Goal: Find specific page/section: Find specific page/section

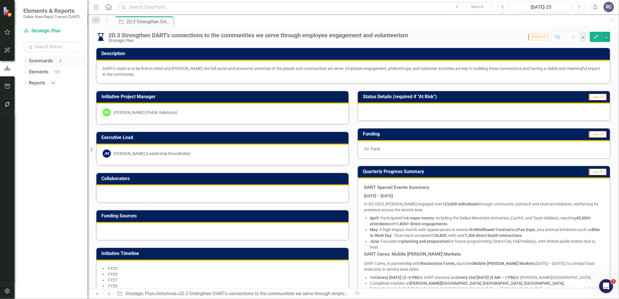
click at [24, 62] on icon "Dropdown" at bounding box center [25, 61] width 4 height 3
click at [27, 71] on icon "Dropdown" at bounding box center [28, 71] width 4 height 3
click at [25, 148] on icon "Dropdown" at bounding box center [25, 149] width 4 height 3
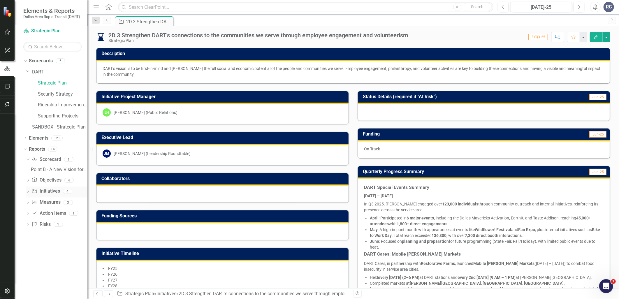
click at [29, 193] on icon "Dropdown" at bounding box center [28, 191] width 4 height 3
click at [43, 194] on div "Point B Update" at bounding box center [59, 191] width 57 height 5
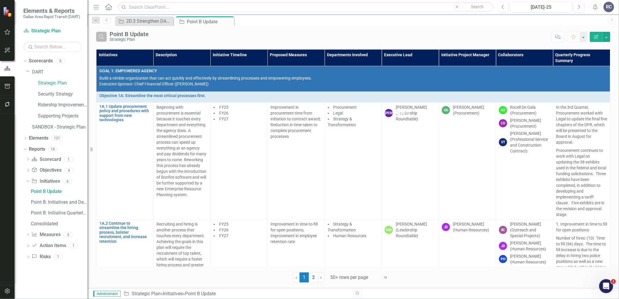
click at [102, 39] on icon "Search" at bounding box center [101, 36] width 6 height 5
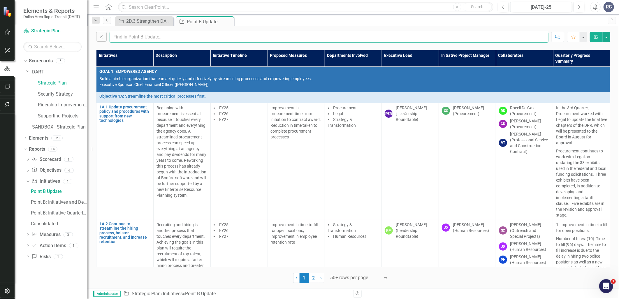
click at [119, 37] on input "text" at bounding box center [329, 37] width 439 height 11
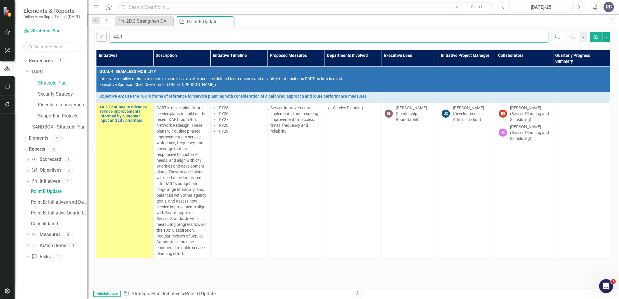
click at [155, 34] on input "4A.1" at bounding box center [329, 37] width 439 height 11
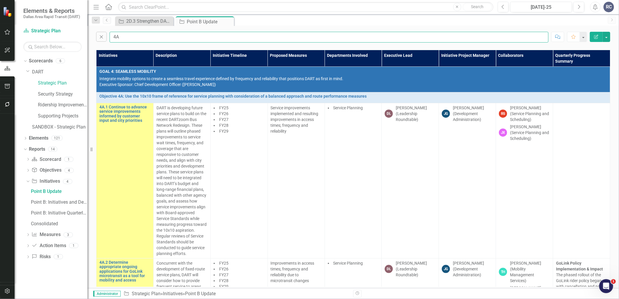
type input "4"
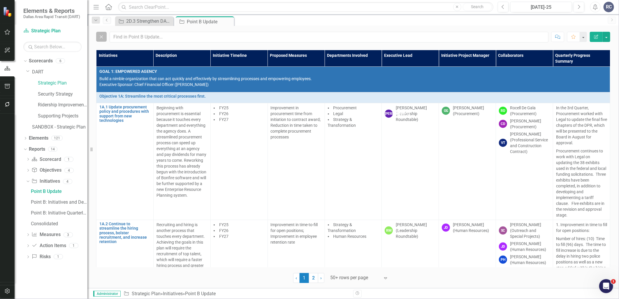
click at [100, 36] on icon "Close" at bounding box center [101, 36] width 6 height 5
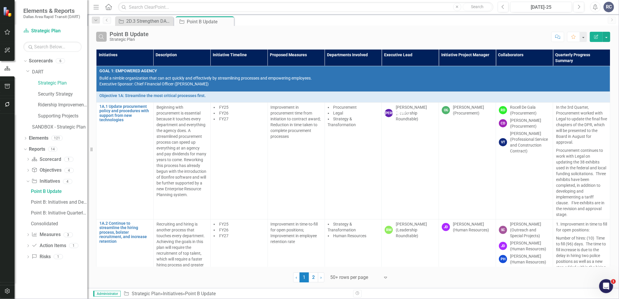
click at [104, 37] on icon "Search" at bounding box center [101, 36] width 6 height 5
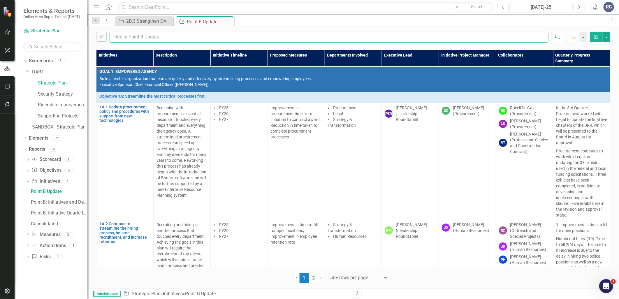
click at [118, 32] on input "text" at bounding box center [329, 37] width 439 height 11
click at [105, 37] on button "Close" at bounding box center [101, 37] width 10 height 10
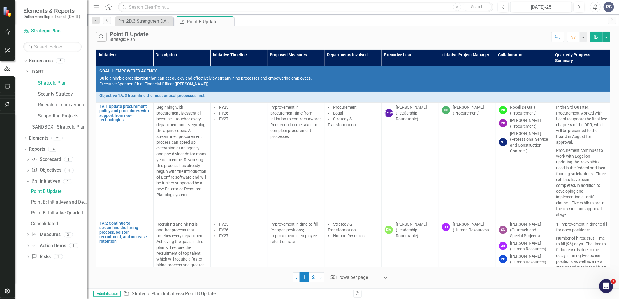
click at [347, 276] on div at bounding box center [355, 278] width 50 height 8
click at [347, 269] on div "Display All Rows" at bounding box center [360, 267] width 55 height 7
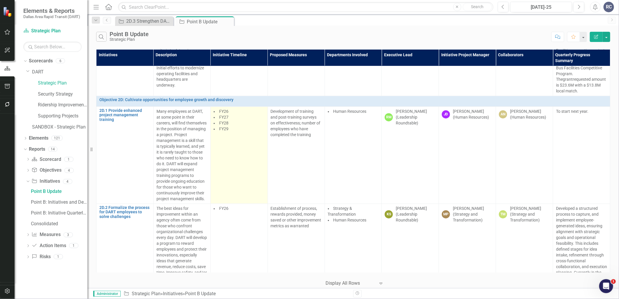
scroll to position [3465, 0]
